Goal: Find specific page/section

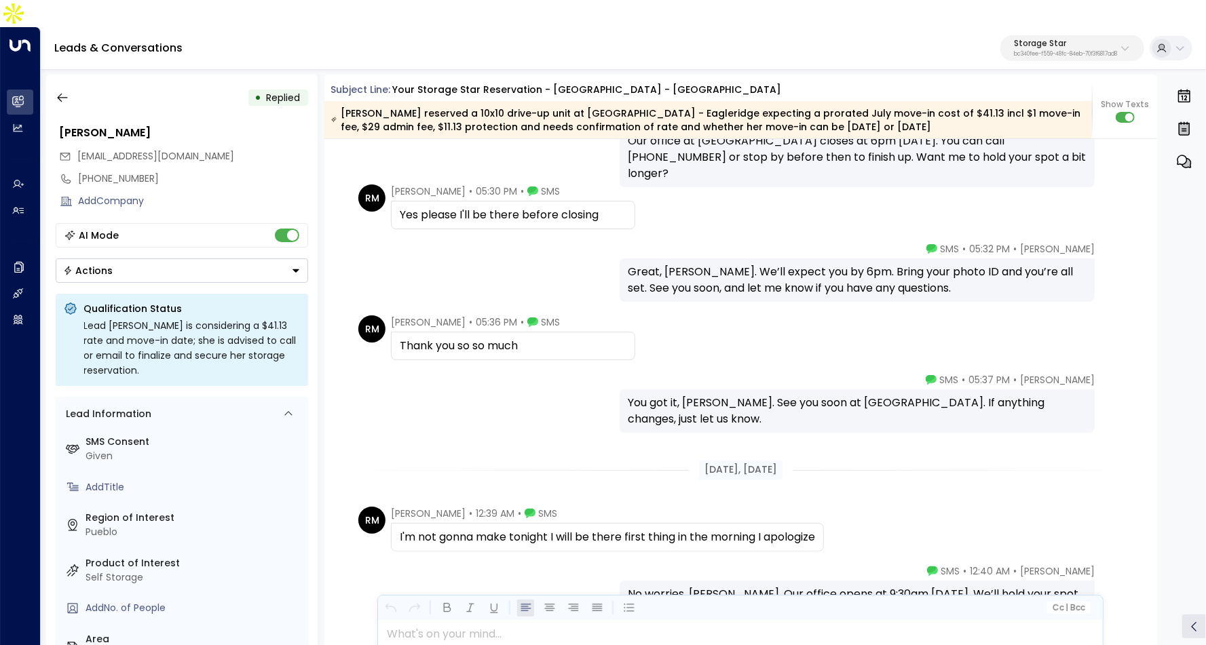
scroll to position [2279, 0]
